Goal: Complete application form

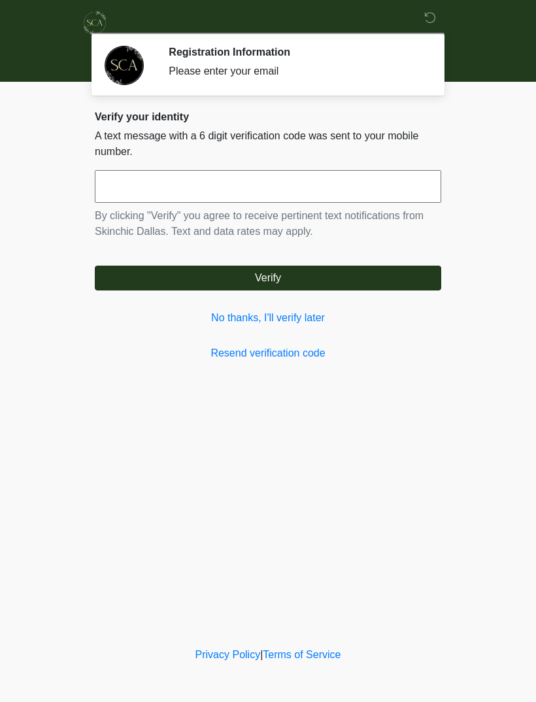
click at [322, 307] on div "Verify your identity A text message with a 6 digit verification code was sent t…" at bounding box center [268, 236] width 347 height 250
click at [308, 313] on link "No thanks, I'll verify later" at bounding box center [268, 318] width 347 height 16
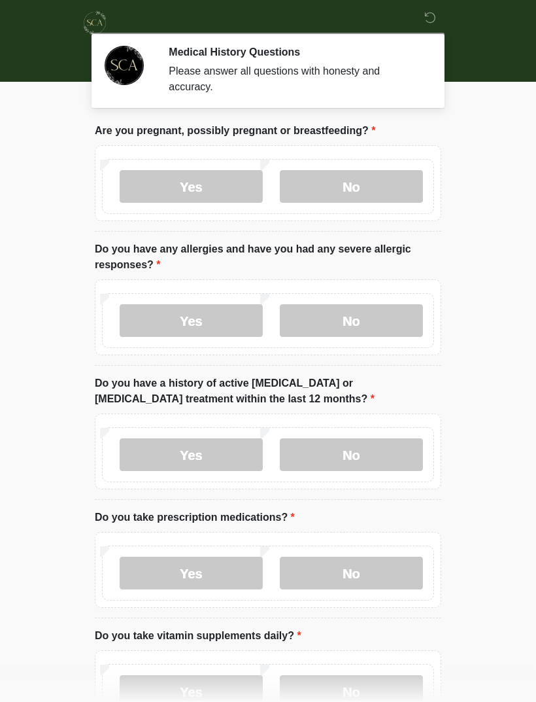
click at [374, 190] on label "No" at bounding box center [351, 186] width 143 height 33
click at [382, 322] on label "No" at bounding box center [351, 320] width 143 height 33
click at [381, 452] on label "No" at bounding box center [351, 454] width 143 height 33
click at [377, 572] on label "No" at bounding box center [351, 572] width 143 height 33
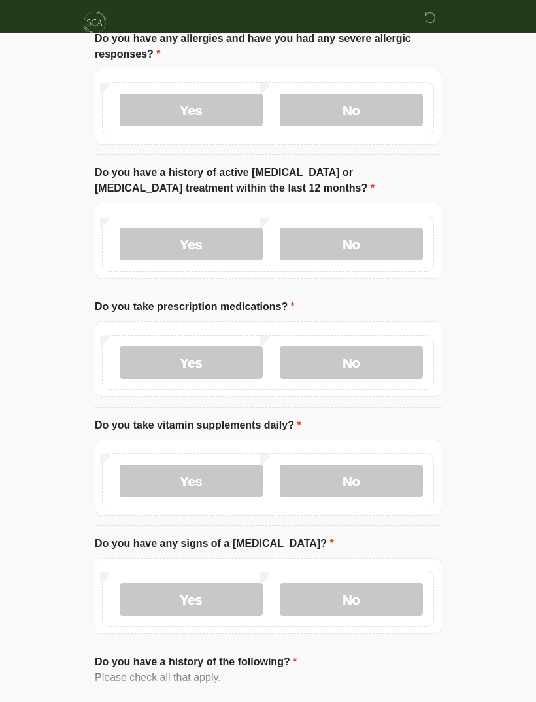
scroll to position [211, 0]
click at [386, 480] on label "No" at bounding box center [351, 480] width 143 height 33
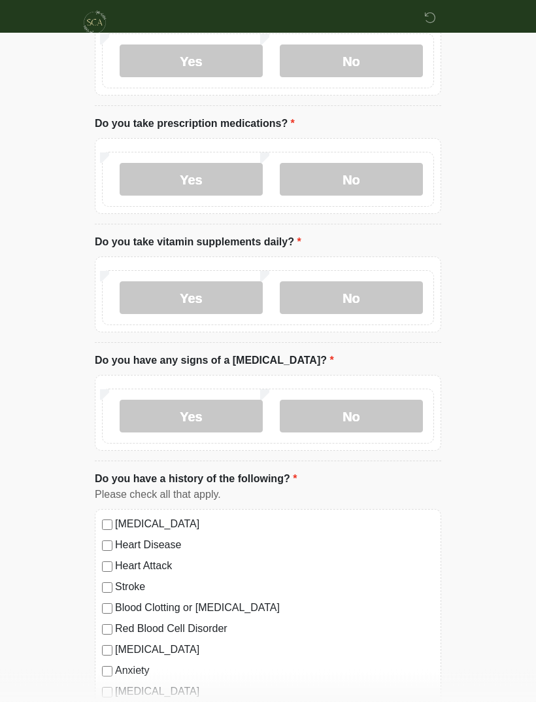
click at [404, 409] on label "No" at bounding box center [351, 416] width 143 height 33
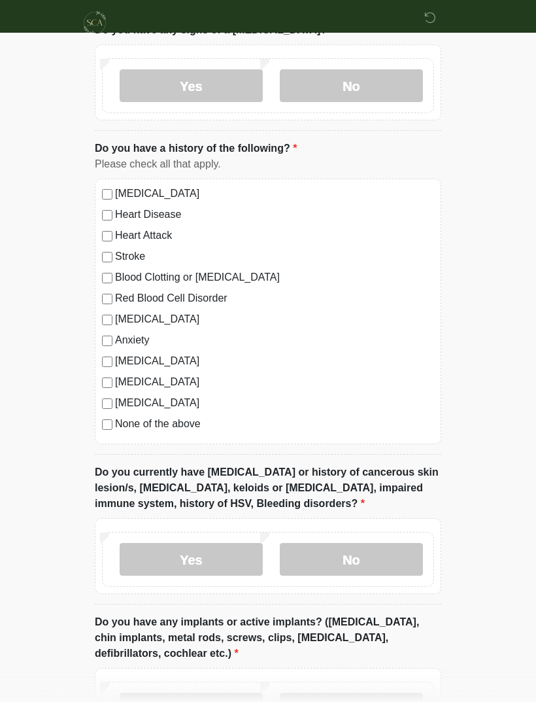
scroll to position [728, 0]
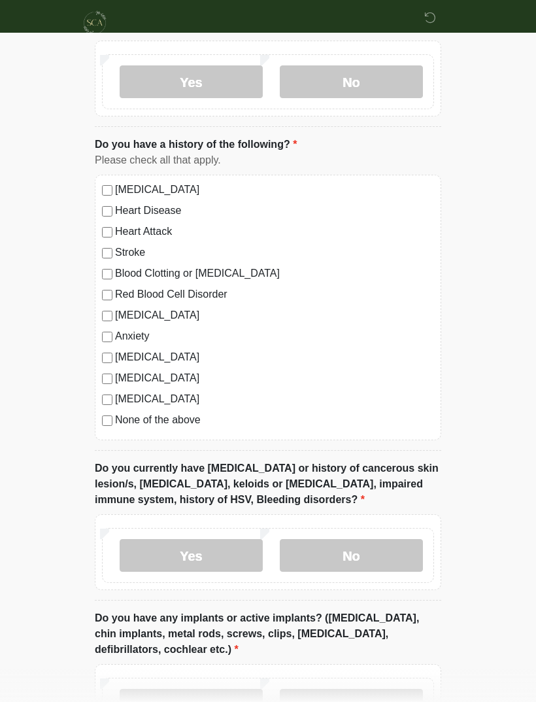
click at [381, 539] on label "No" at bounding box center [351, 555] width 143 height 33
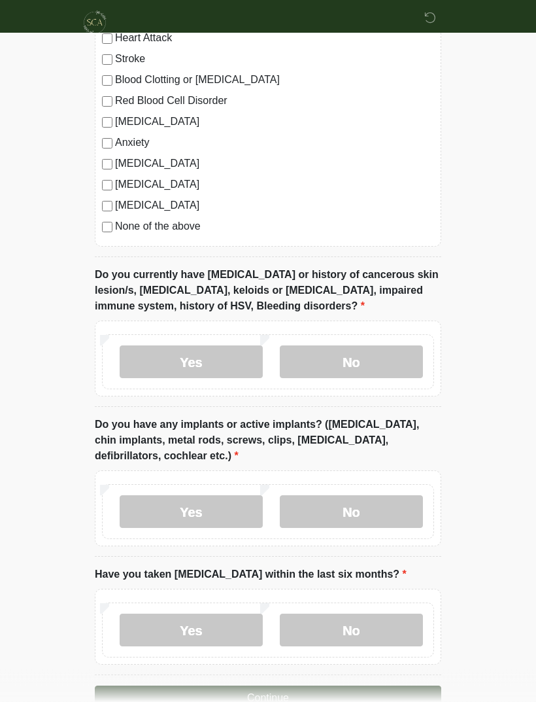
scroll to position [921, 0]
click at [225, 502] on label "Yes" at bounding box center [191, 511] width 143 height 33
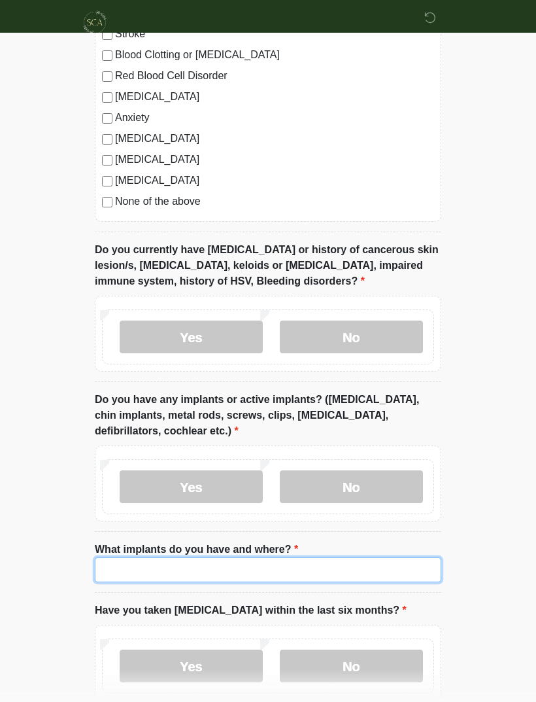
click at [186, 569] on input "What implants do you have and where?" at bounding box center [268, 570] width 347 height 25
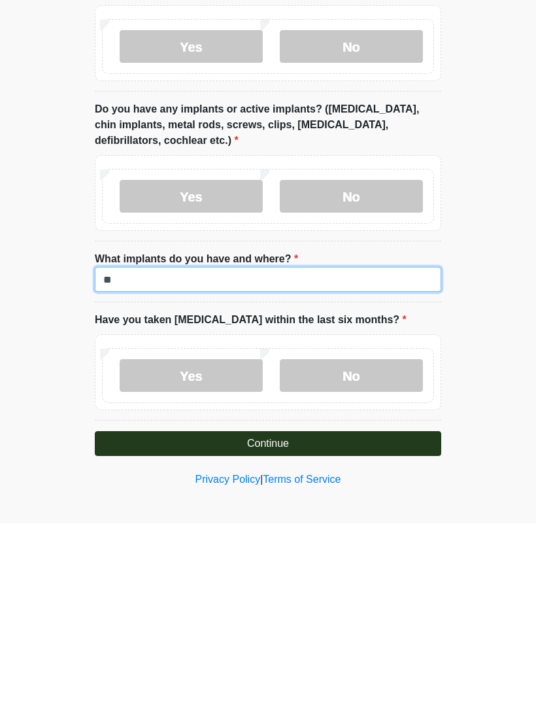
type input "*"
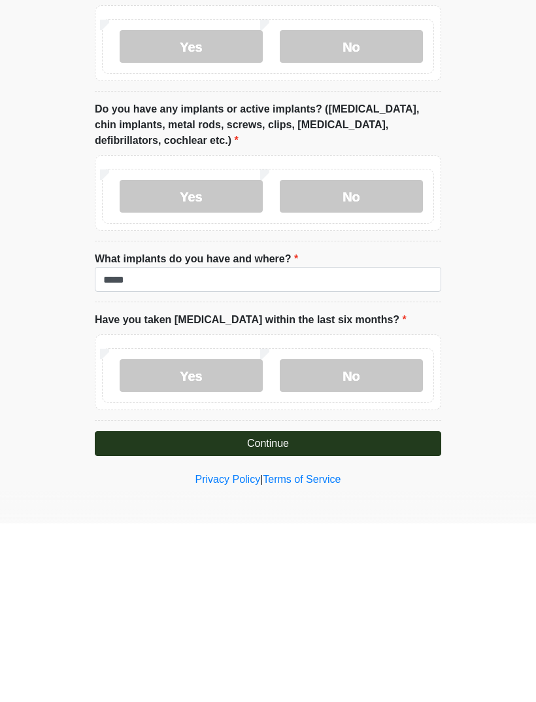
click at [360, 537] on label "No" at bounding box center [351, 553] width 143 height 33
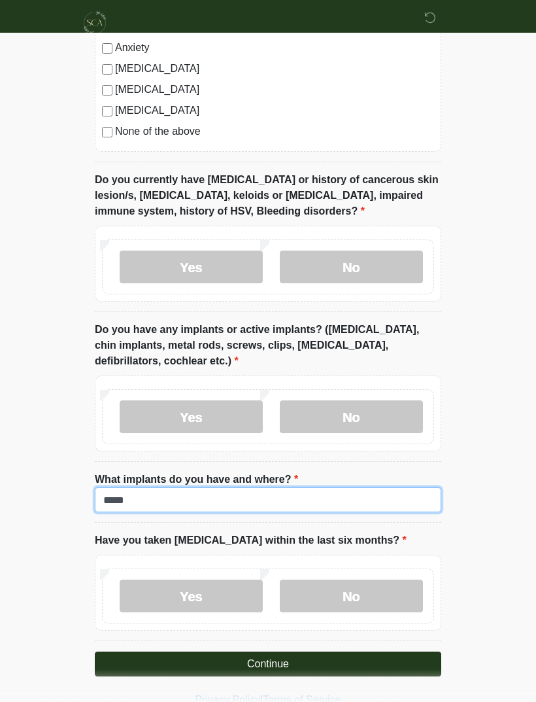
click at [171, 490] on input "*****" at bounding box center [268, 499] width 347 height 25
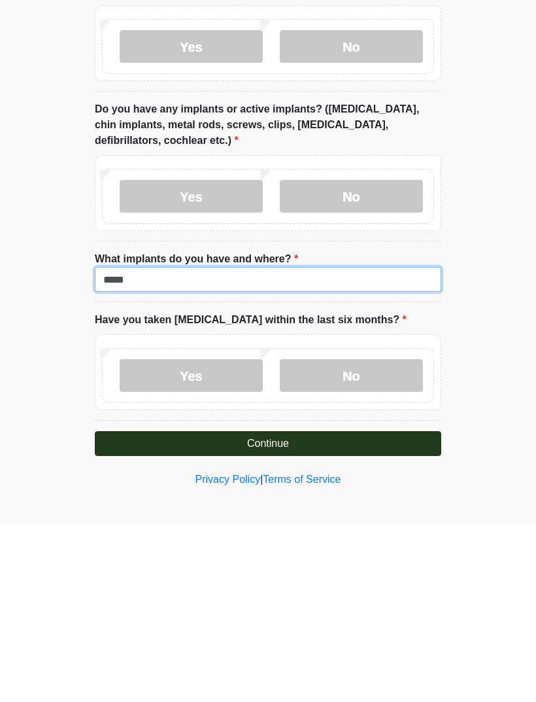
click at [175, 445] on input "*****" at bounding box center [268, 457] width 347 height 25
click at [169, 445] on input "********" at bounding box center [268, 457] width 347 height 25
type input "******"
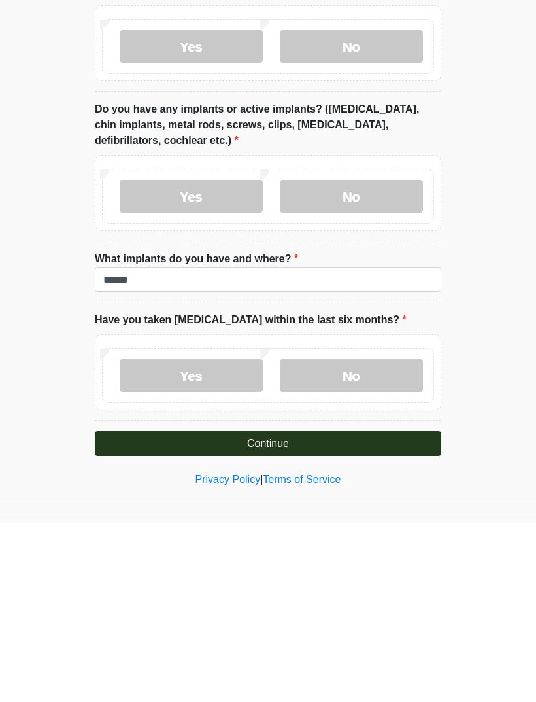
click at [377, 537] on label "No" at bounding box center [351, 553] width 143 height 33
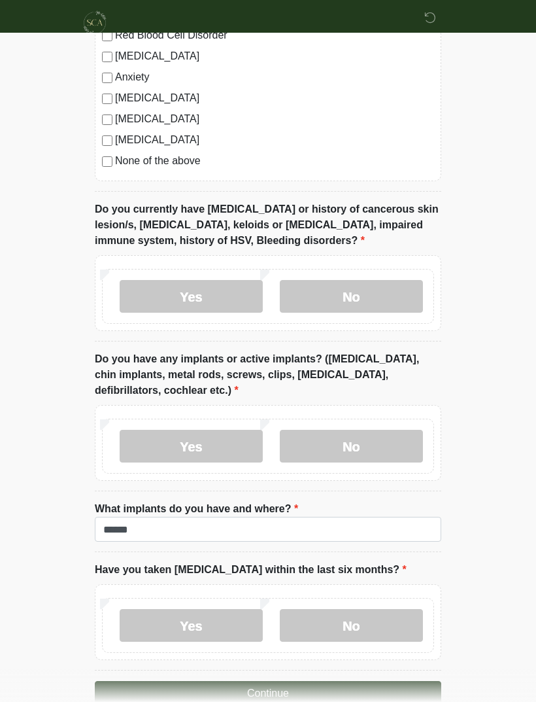
scroll to position [1016, 0]
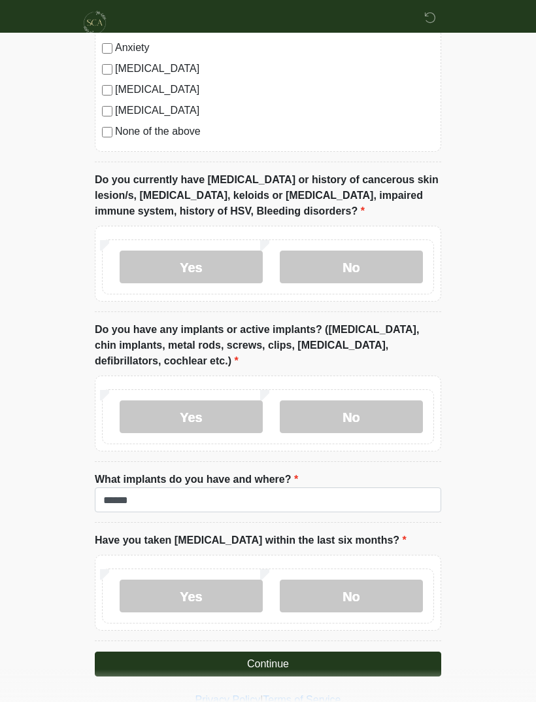
click at [319, 657] on button "Continue" at bounding box center [268, 663] width 347 height 25
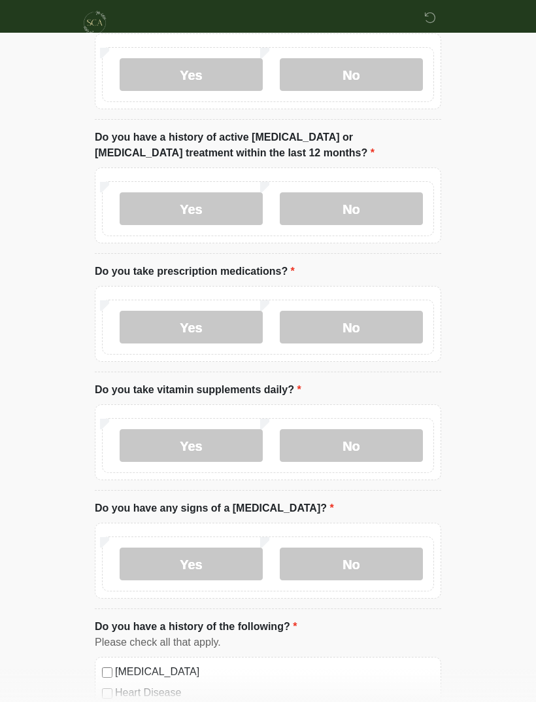
scroll to position [0, 0]
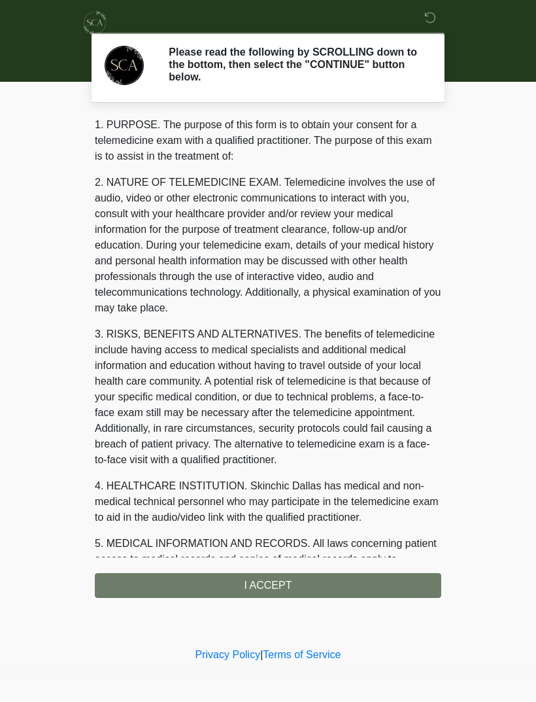
click at [290, 582] on div "1. PURPOSE. The purpose of this form is to obtain your consent for a telemedici…" at bounding box center [268, 357] width 347 height 481
click at [295, 579] on div "1. PURPOSE. The purpose of this form is to obtain your consent for a telemedici…" at bounding box center [268, 357] width 347 height 481
click at [277, 588] on div "1. PURPOSE. The purpose of this form is to obtain your consent for a telemedici…" at bounding box center [268, 357] width 347 height 481
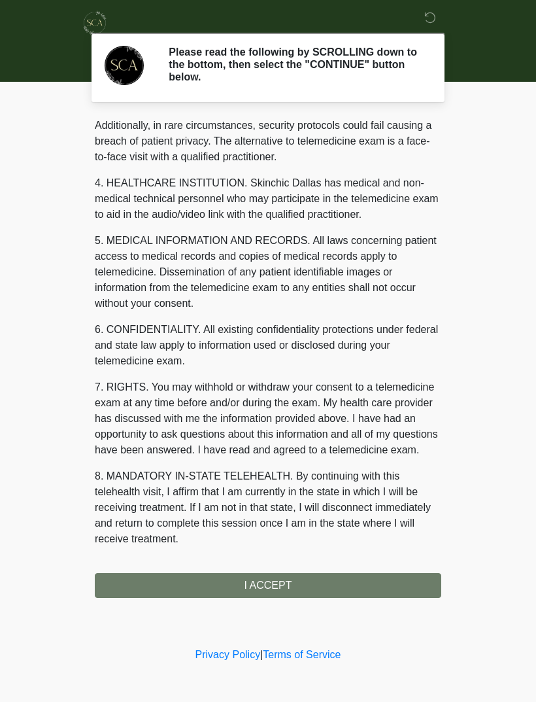
scroll to position [318, 0]
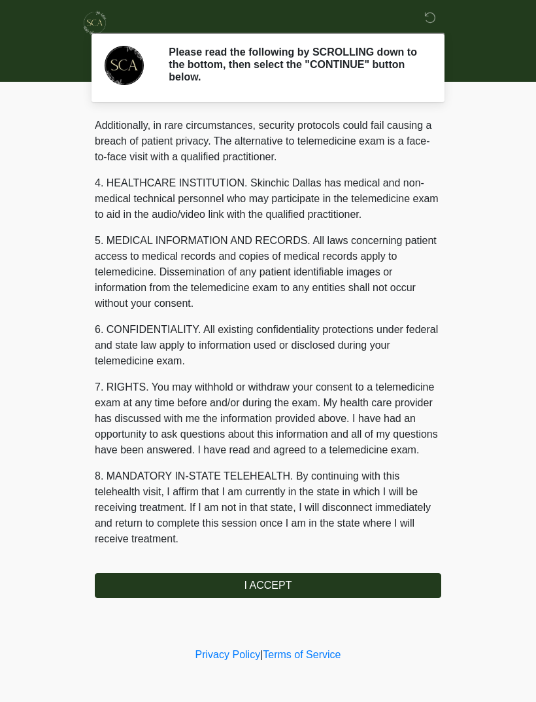
click at [301, 585] on button "I ACCEPT" at bounding box center [268, 585] width 347 height 25
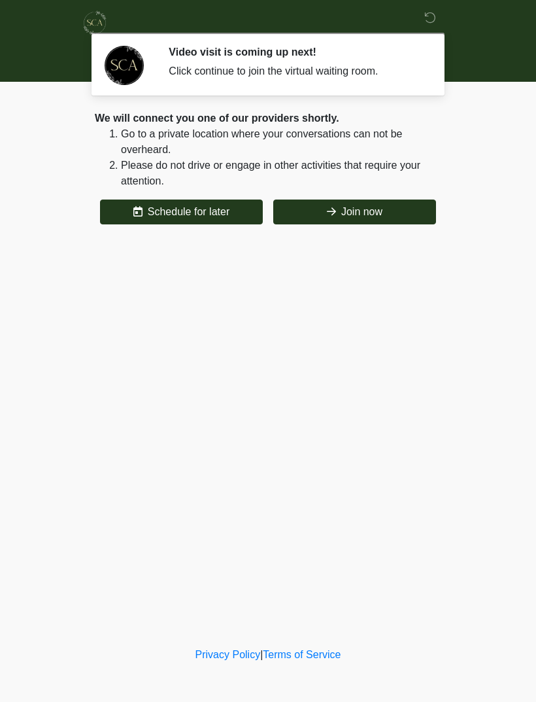
click at [380, 205] on button "Join now" at bounding box center [354, 211] width 163 height 25
